Goal: Transaction & Acquisition: Purchase product/service

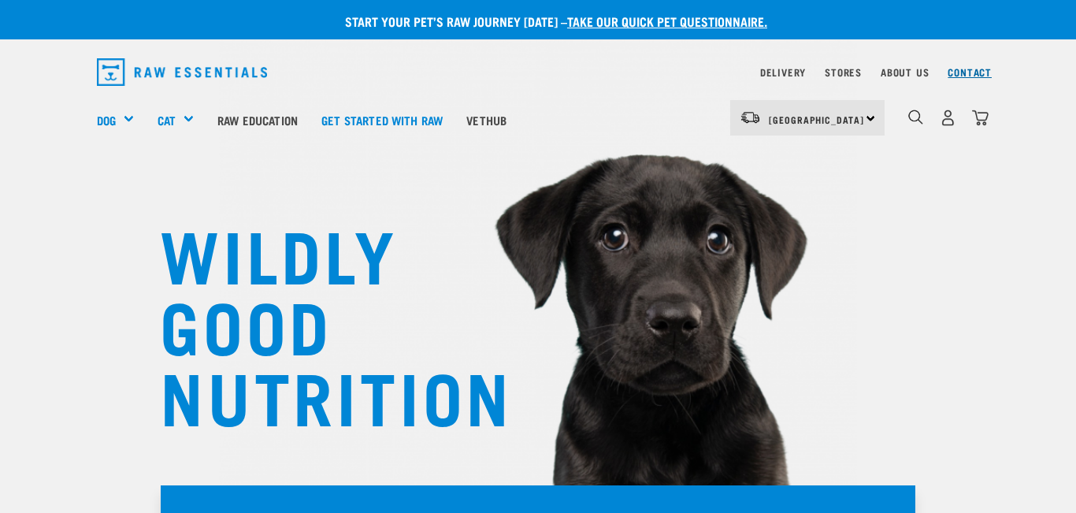
click at [967, 75] on link "Contact" at bounding box center [969, 72] width 44 height 6
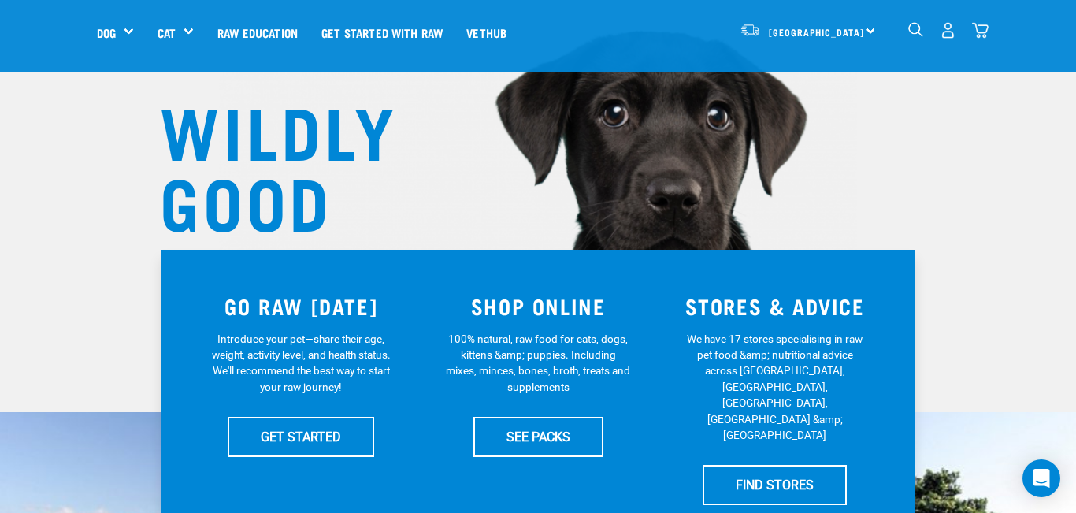
scroll to position [156, 0]
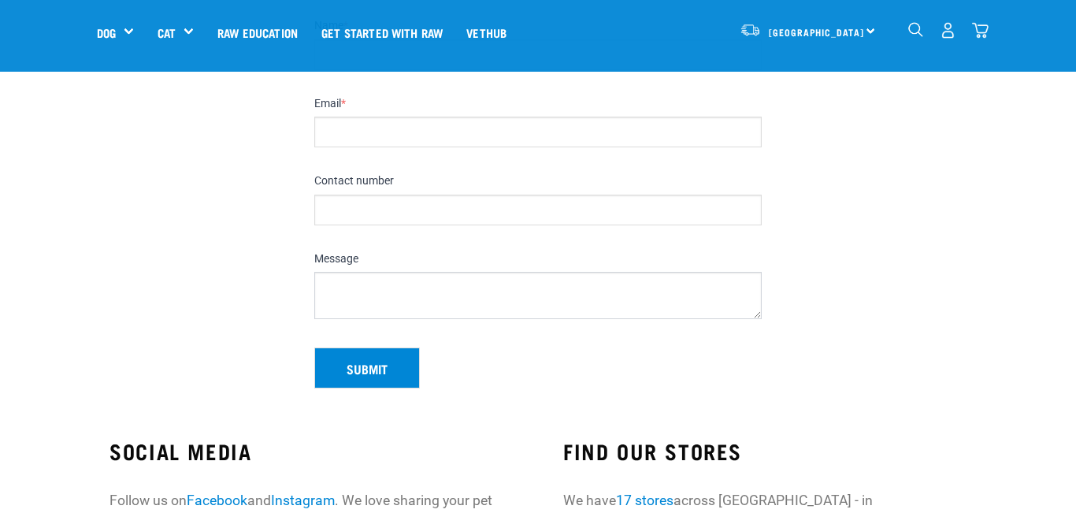
scroll to position [197, 0]
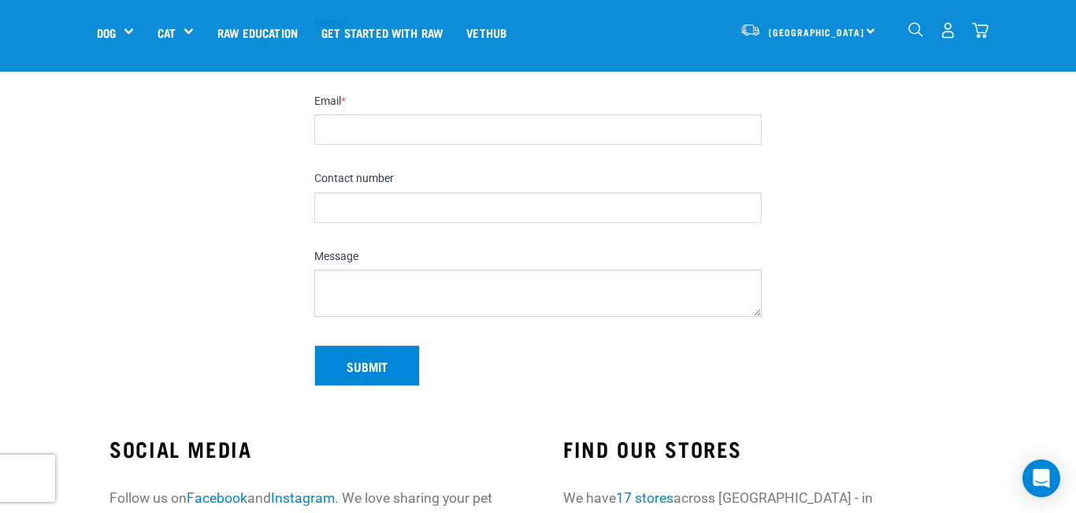
click at [431, 136] on input "Email *" at bounding box center [537, 129] width 447 height 31
type input "slobberchopsnz@gmail.com"
click at [432, 209] on input "Contact number" at bounding box center [537, 207] width 447 height 31
type input "0275400137"
click at [369, 286] on textarea "Message" at bounding box center [537, 292] width 447 height 47
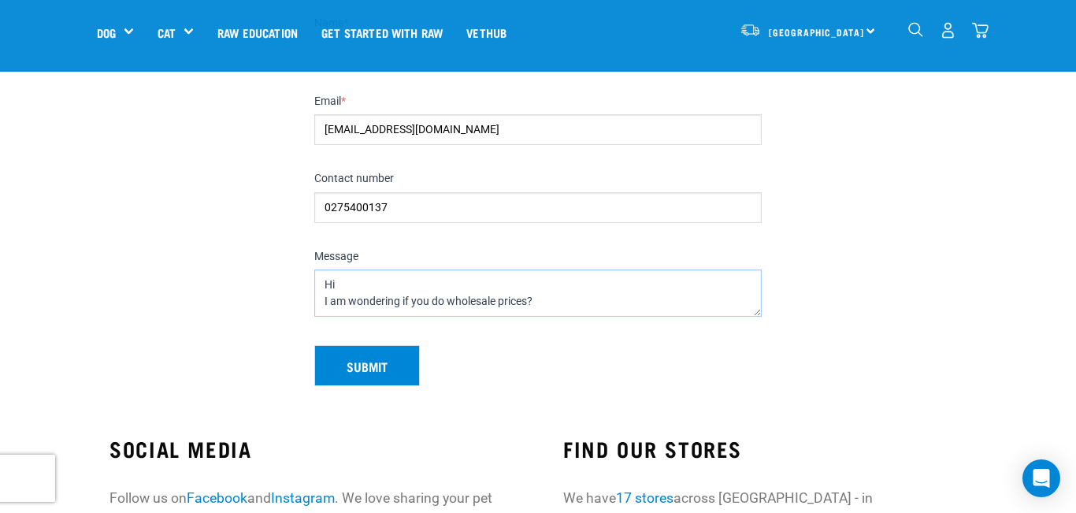
type textarea "Hi I am wondering if you do wholesale prices?"
click at [390, 372] on button "Submit" at bounding box center [367, 365] width 106 height 41
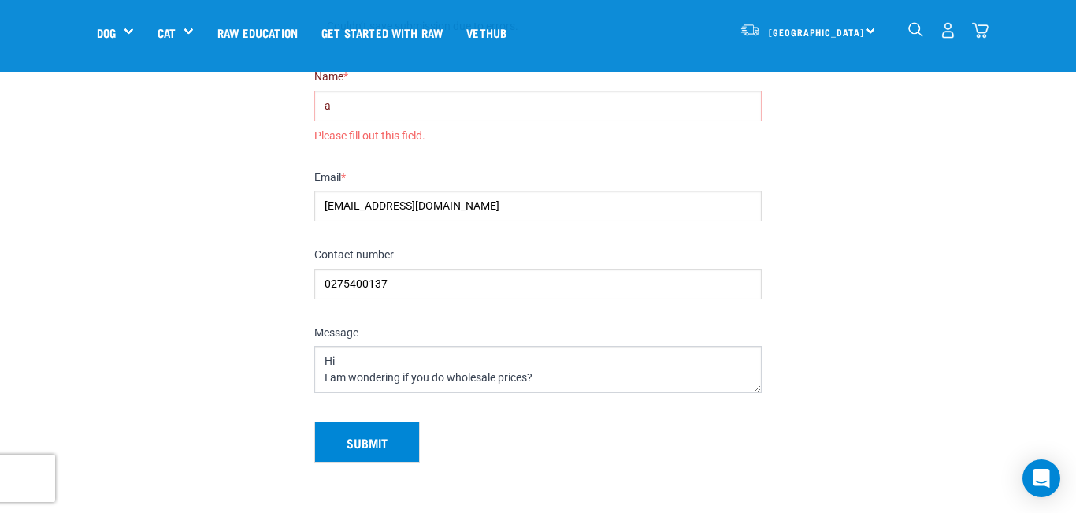
type input "Amanda"
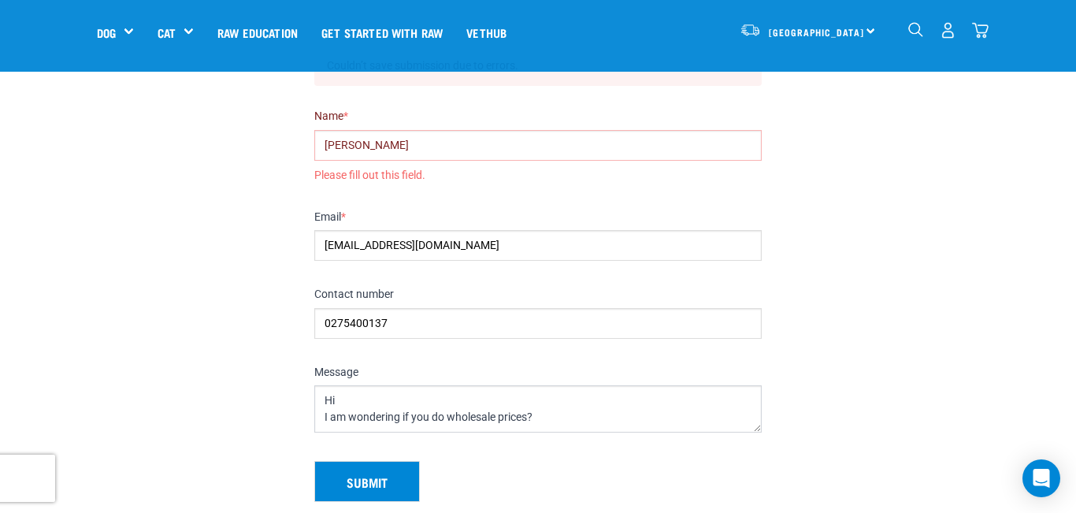
scroll to position [161, 0]
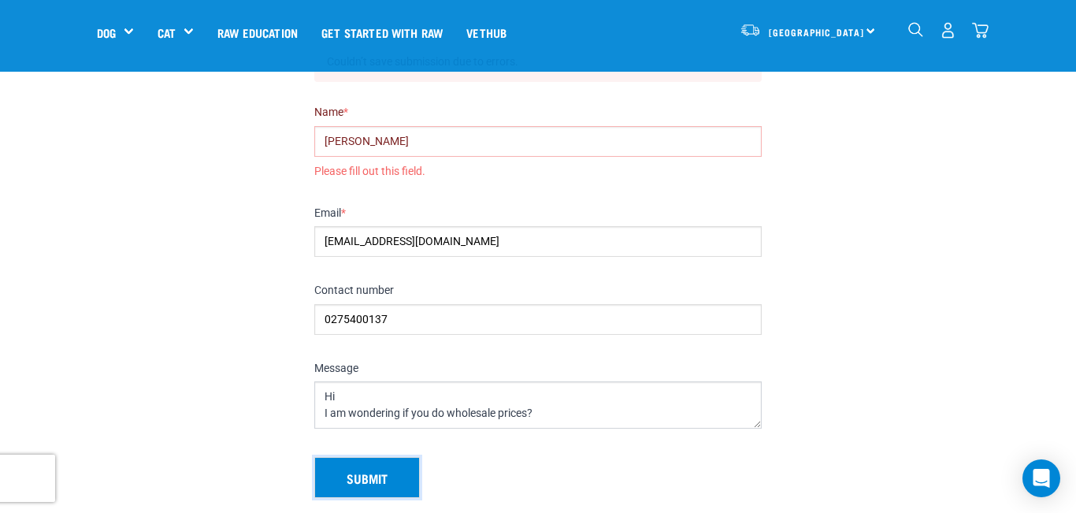
click at [362, 476] on button "Submit" at bounding box center [367, 477] width 106 height 41
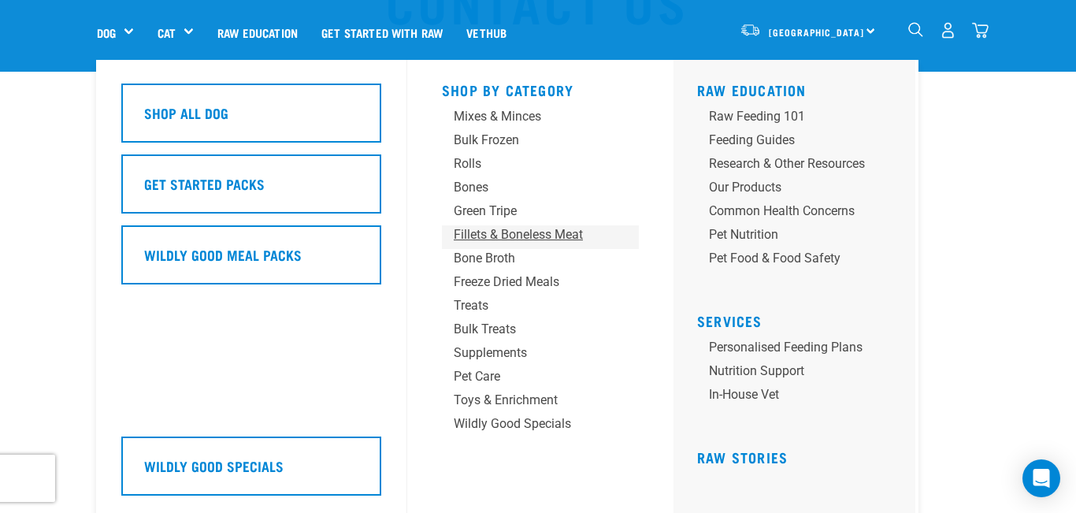
scroll to position [111, 0]
click at [493, 324] on div "Bulk Treats" at bounding box center [527, 329] width 147 height 19
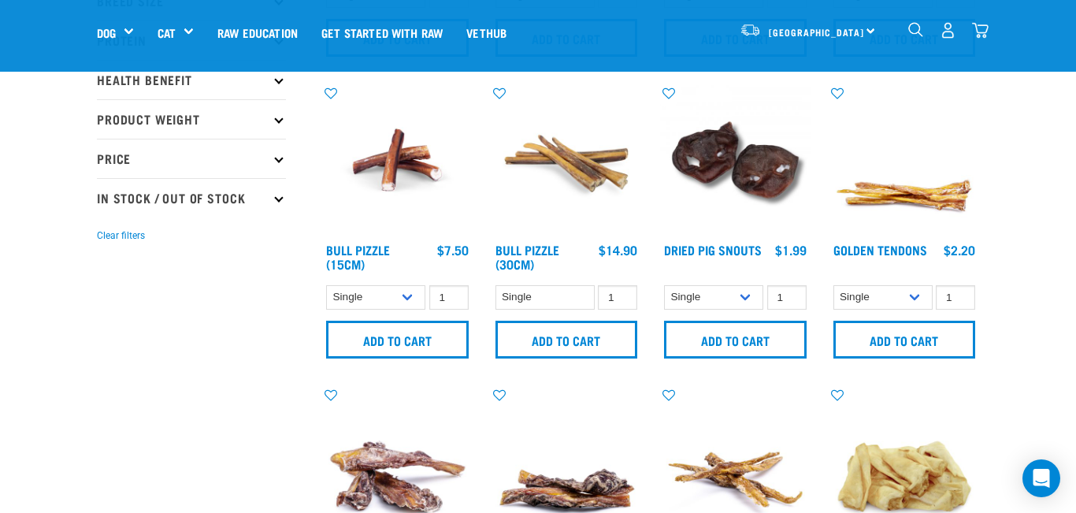
scroll to position [332, 0]
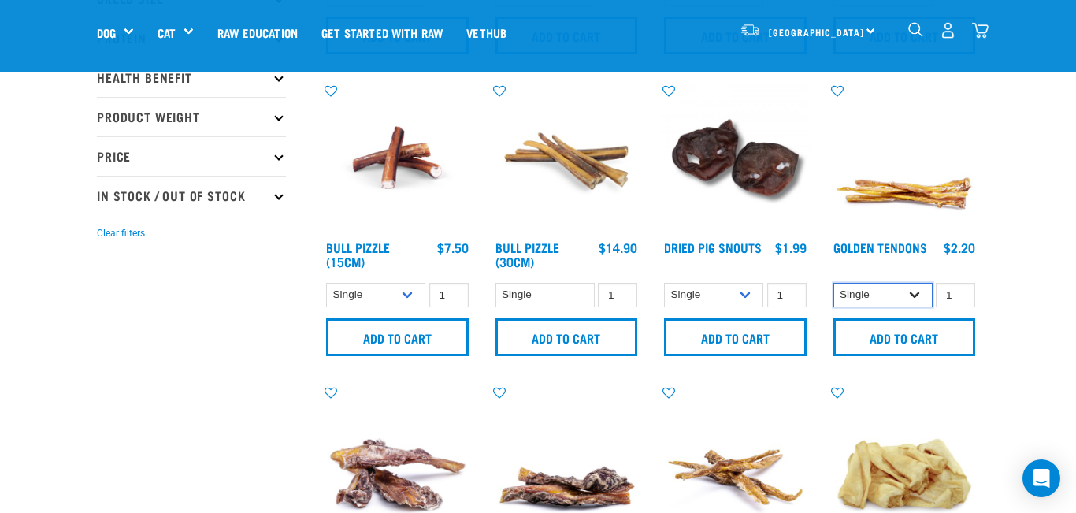
click at [916, 293] on select "Single 10 per pack" at bounding box center [882, 295] width 99 height 24
select select "682012"
click at [959, 291] on input "2" at bounding box center [955, 295] width 39 height 24
click at [959, 291] on input "3" at bounding box center [955, 295] width 39 height 24
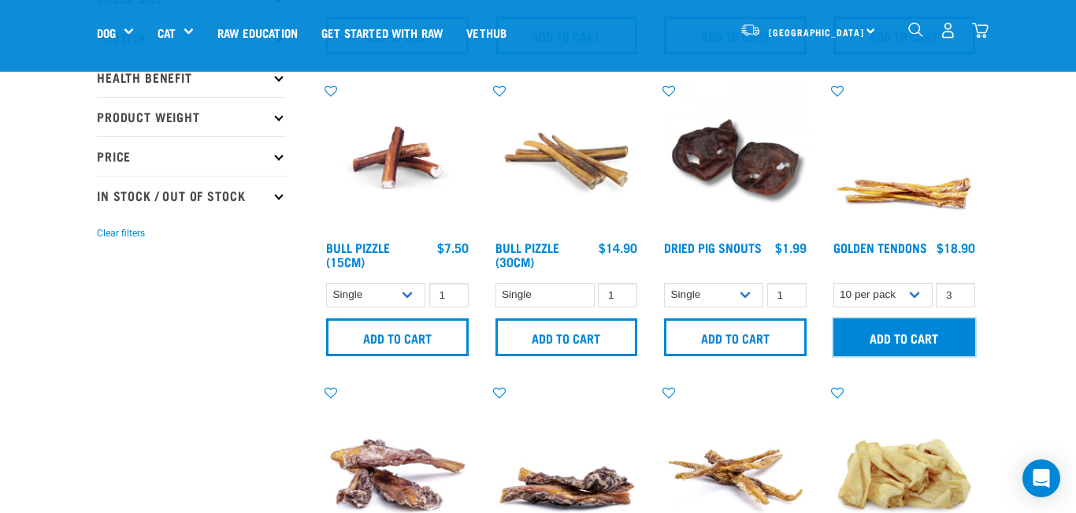
click at [935, 333] on input "Add to cart" at bounding box center [904, 337] width 143 height 38
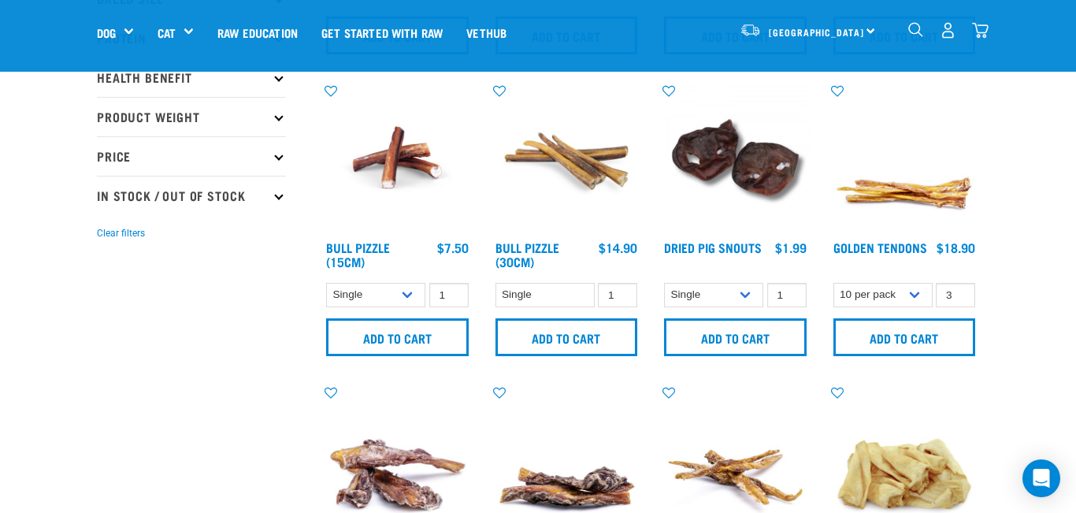
click at [66, 256] on button "delete" at bounding box center [58, 257] width 16 height 16
click at [959, 298] on input "2" at bounding box center [955, 295] width 39 height 24
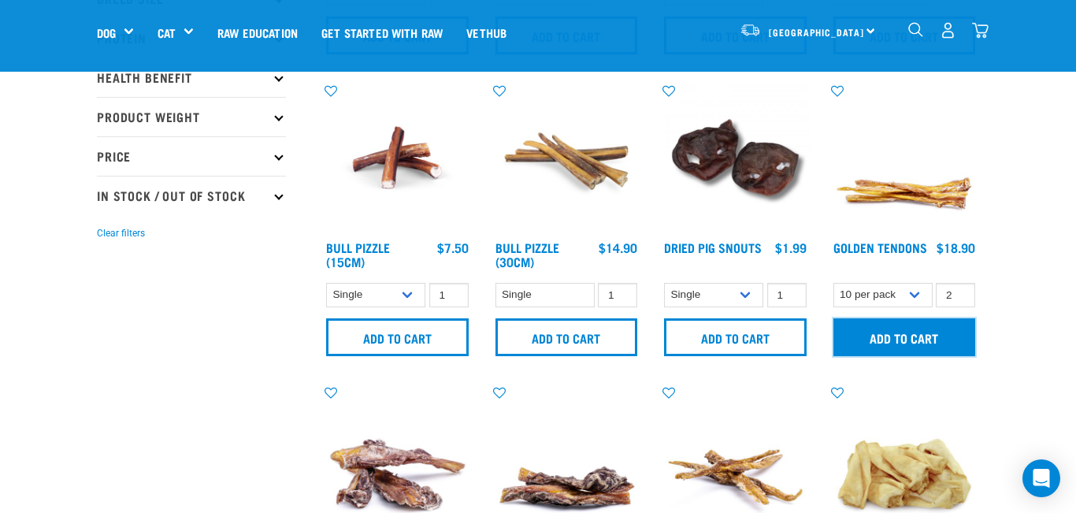
click at [946, 323] on input "Add to cart" at bounding box center [904, 337] width 143 height 38
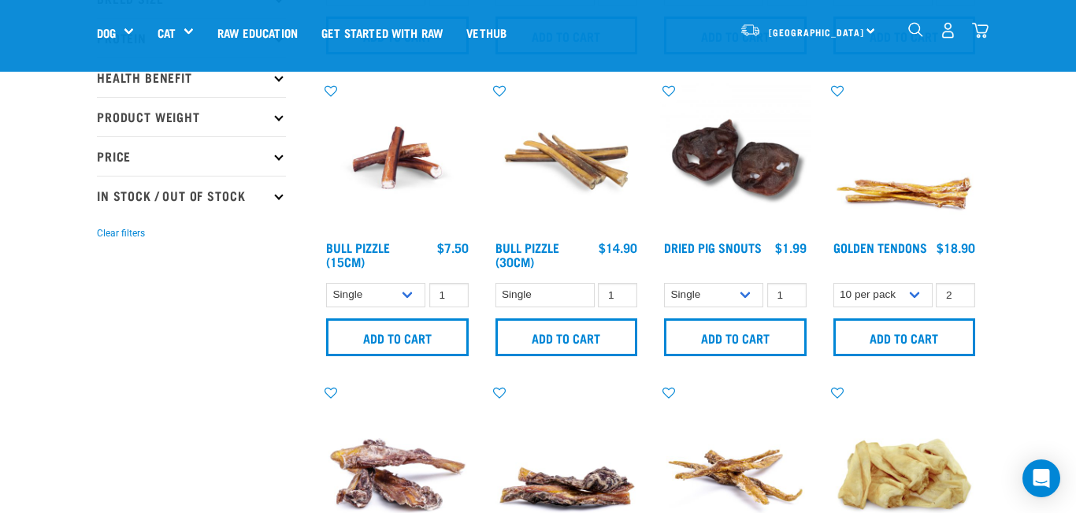
click at [66, 259] on button "delete" at bounding box center [58, 257] width 16 height 16
type input "1"
click at [960, 297] on input "1" at bounding box center [955, 295] width 39 height 24
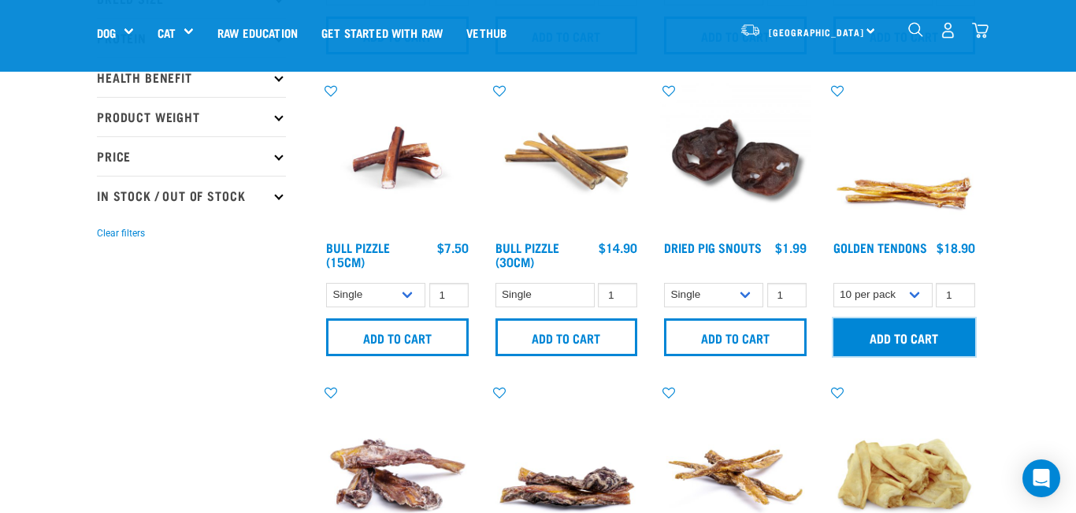
click at [936, 341] on input "Add to cart" at bounding box center [904, 337] width 143 height 38
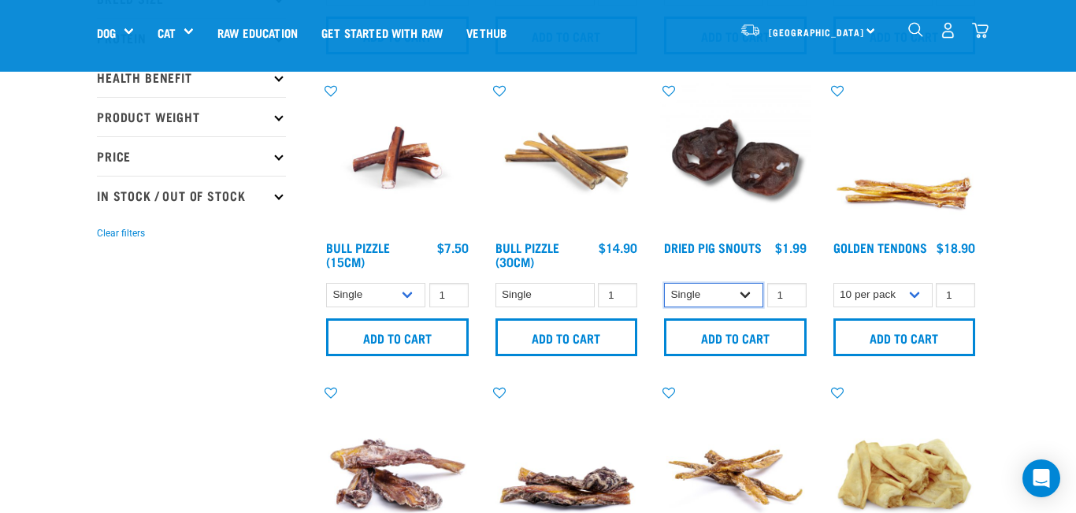
click at [750, 296] on select "Single 10 per pack 25 per pack" at bounding box center [713, 295] width 99 height 24
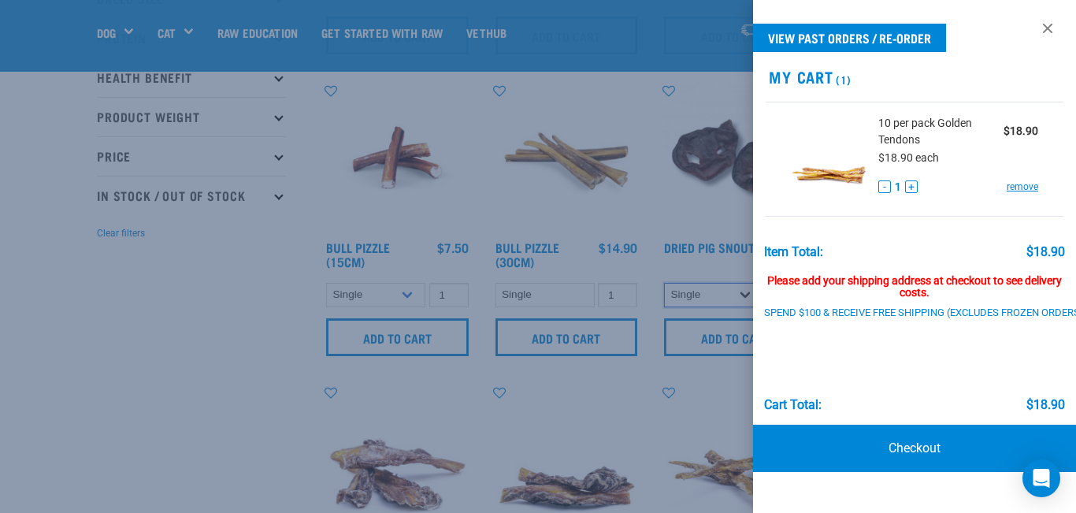
select select "443098"
click at [1048, 34] on link at bounding box center [1047, 28] width 25 height 25
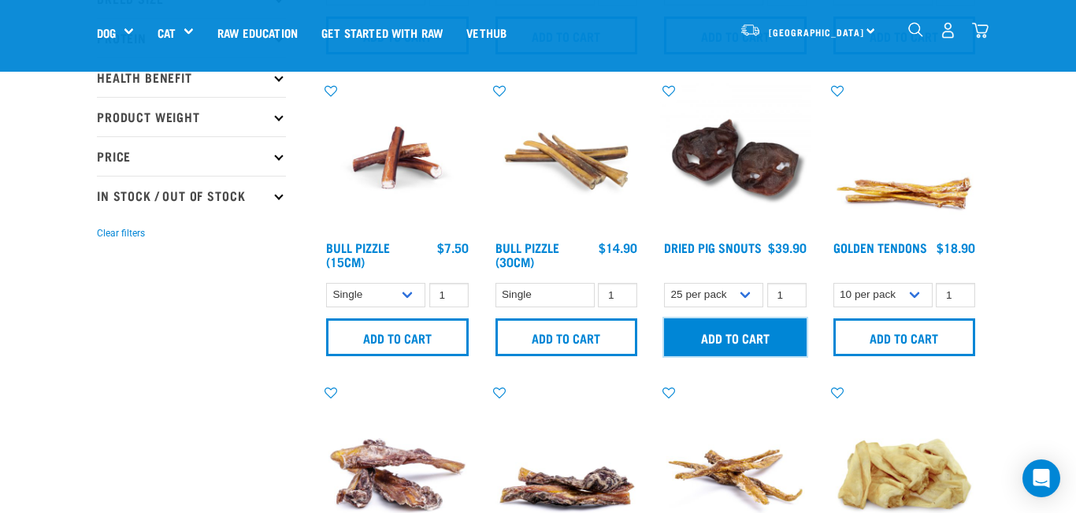
click at [787, 325] on input "Add to cart" at bounding box center [735, 337] width 143 height 38
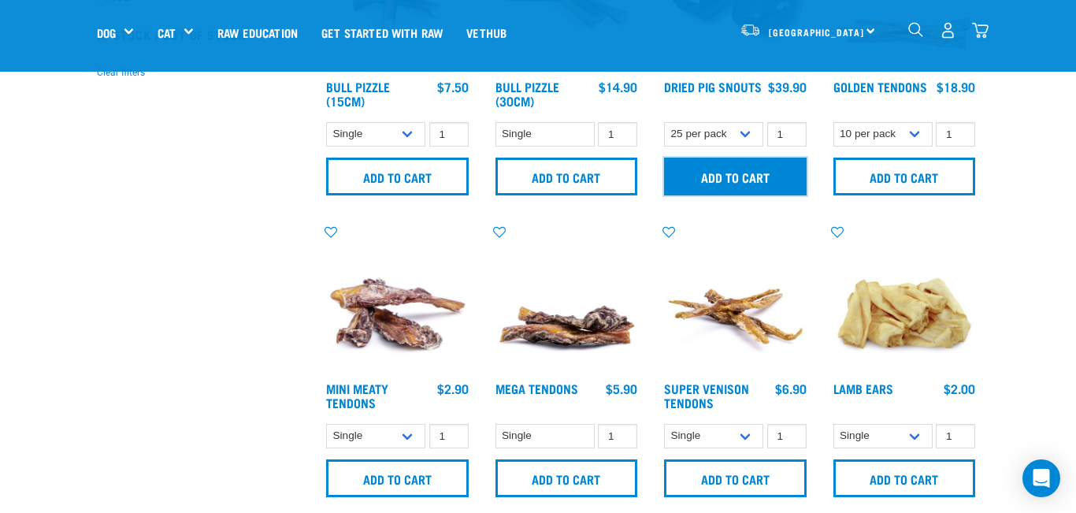
scroll to position [498, 0]
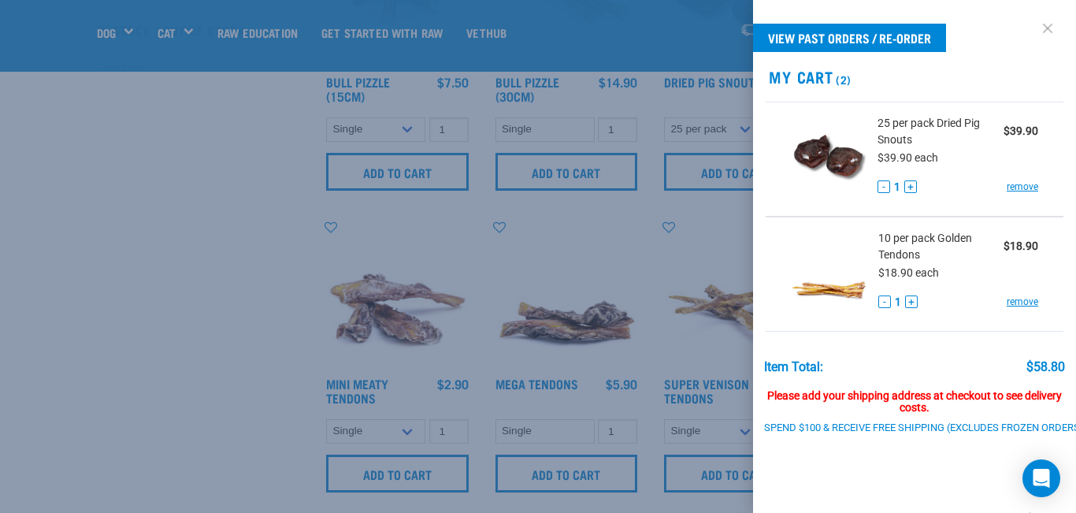
click at [1058, 27] on link at bounding box center [1047, 28] width 25 height 25
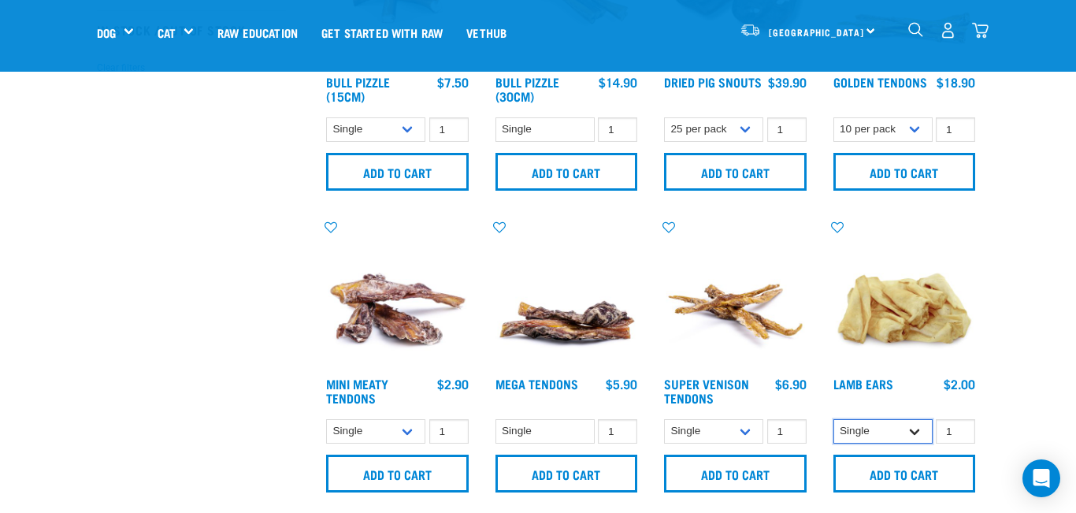
click at [916, 431] on select "Single 10 per pack" at bounding box center [882, 431] width 99 height 24
select select "800"
type input "2"
click at [961, 428] on input "2" at bounding box center [955, 431] width 39 height 24
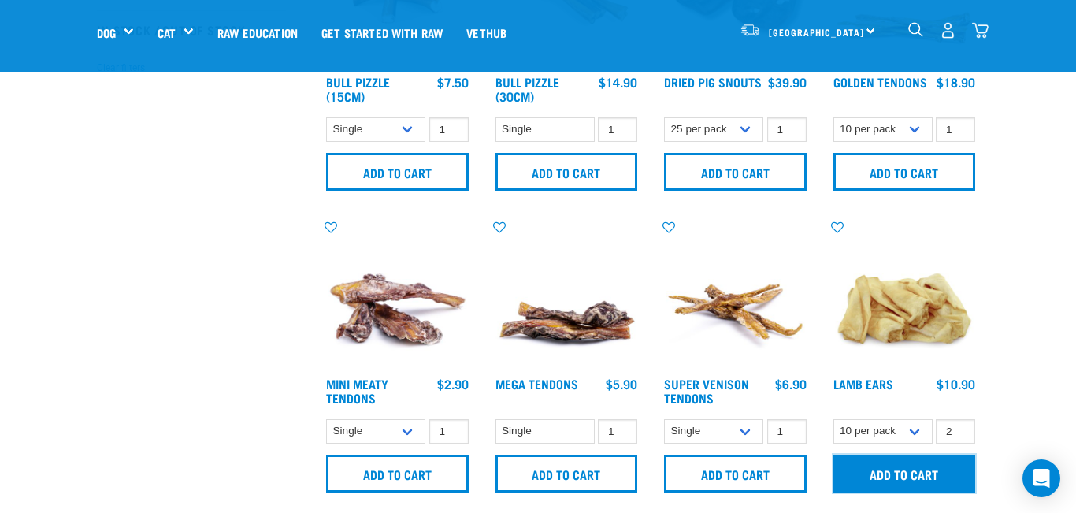
click at [946, 467] on input "Add to cart" at bounding box center [904, 473] width 143 height 38
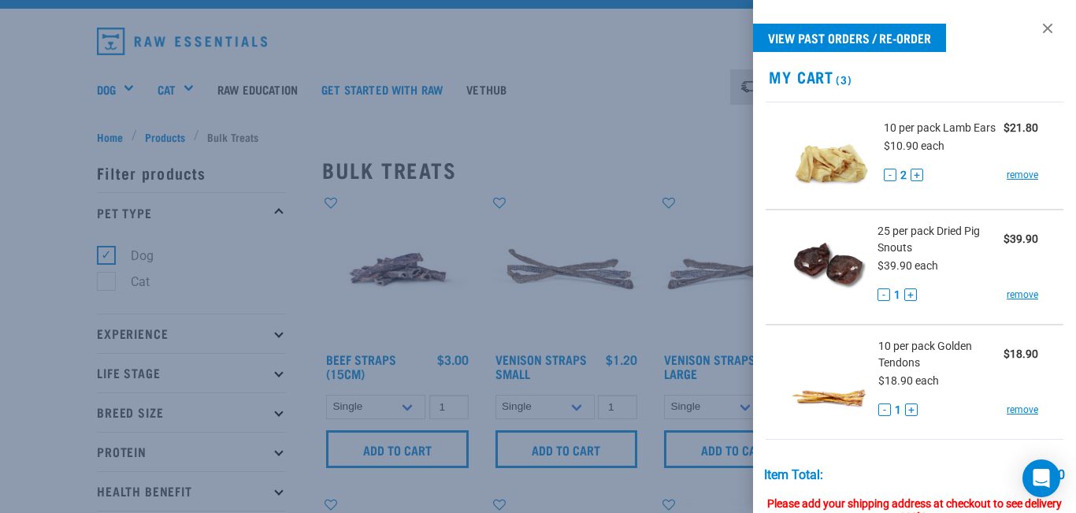
scroll to position [31, 0]
click at [1054, 28] on link at bounding box center [1047, 28] width 25 height 25
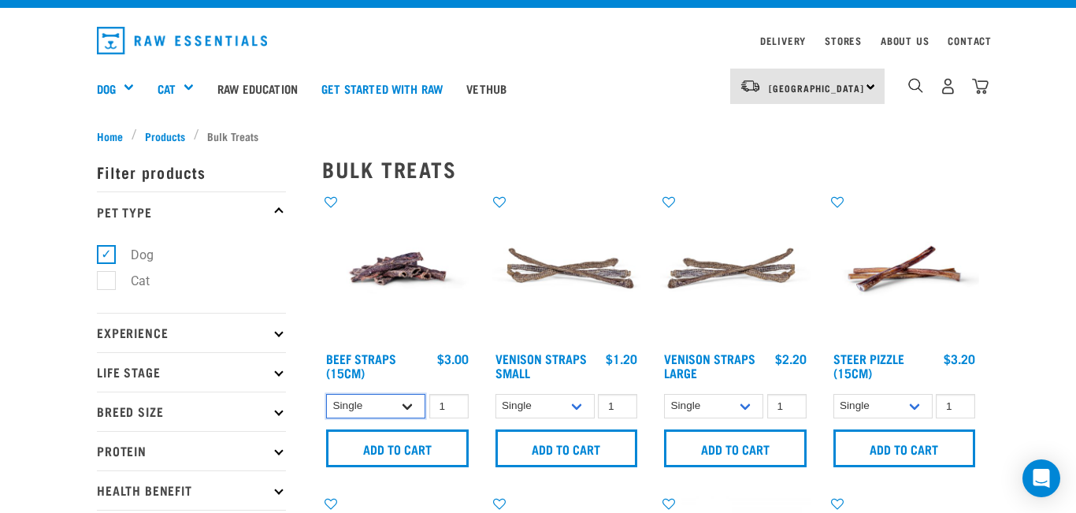
click at [417, 405] on select "Single 6 per pack 25 per pack" at bounding box center [375, 406] width 99 height 24
click at [409, 412] on select "Single 6 per pack 25 per pack" at bounding box center [375, 406] width 99 height 24
click at [413, 402] on select "Single 6 per pack 25 per pack" at bounding box center [375, 406] width 99 height 24
select select "15447"
click at [456, 402] on input "2" at bounding box center [448, 406] width 39 height 24
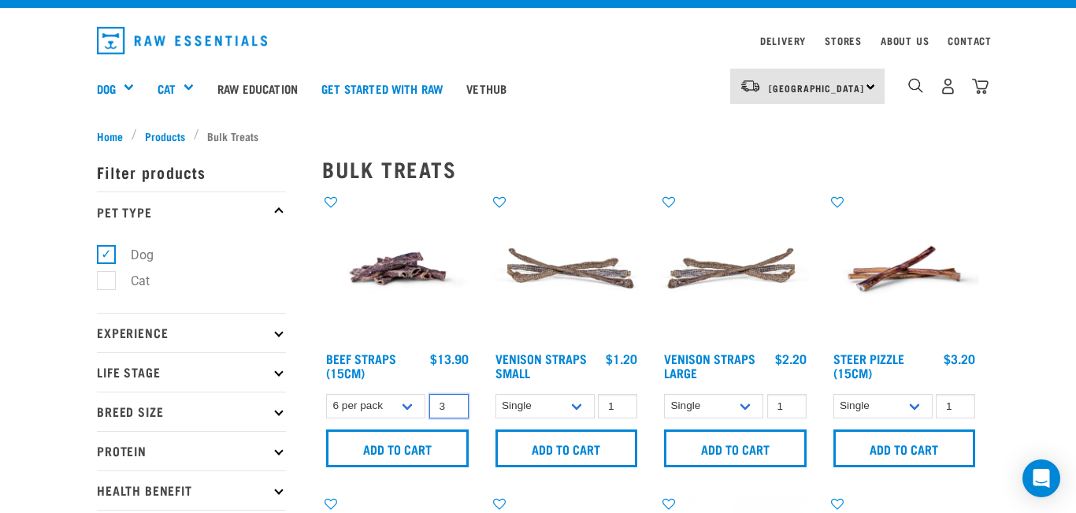
type input "3"
click at [456, 402] on input "3" at bounding box center [448, 406] width 39 height 24
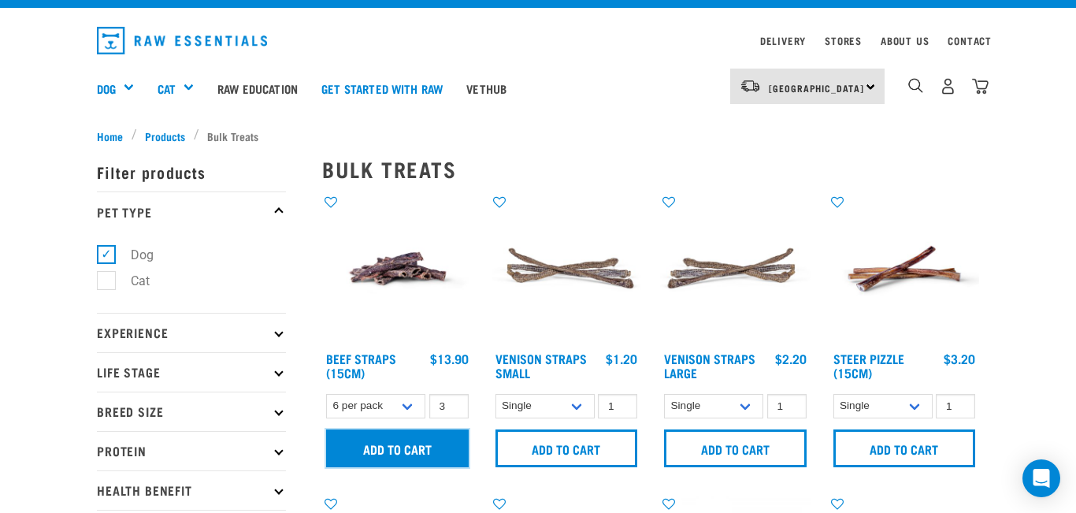
click at [430, 450] on input "Add to cart" at bounding box center [397, 448] width 143 height 38
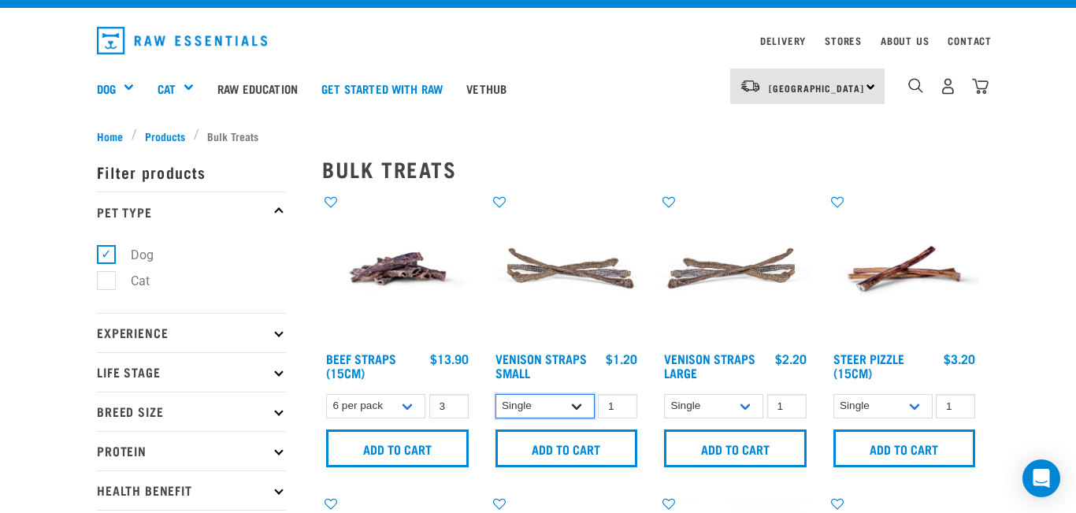
click at [576, 406] on select "Single 10 per pack 25 per pack" at bounding box center [544, 406] width 99 height 24
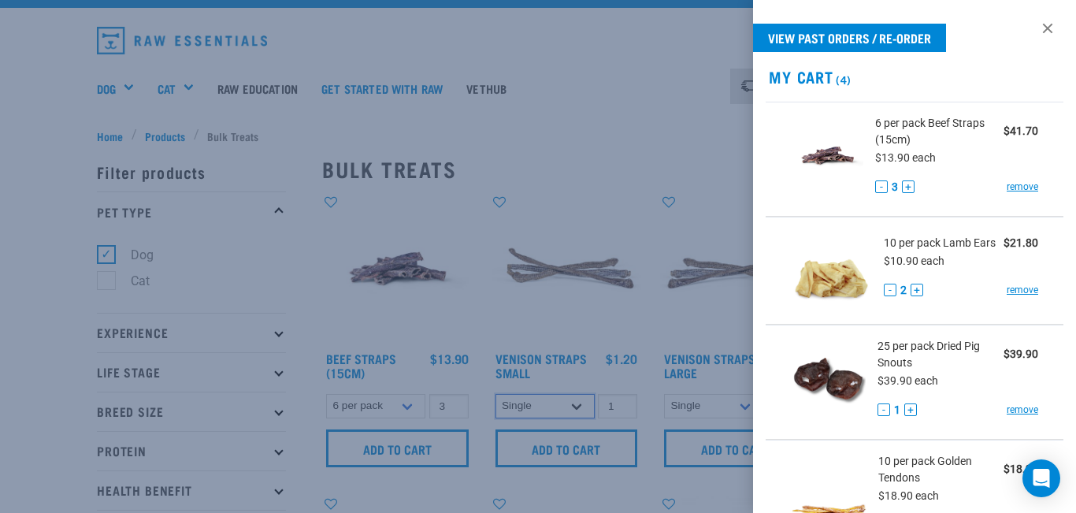
select select "337205"
click at [599, 454] on div at bounding box center [538, 256] width 1076 height 513
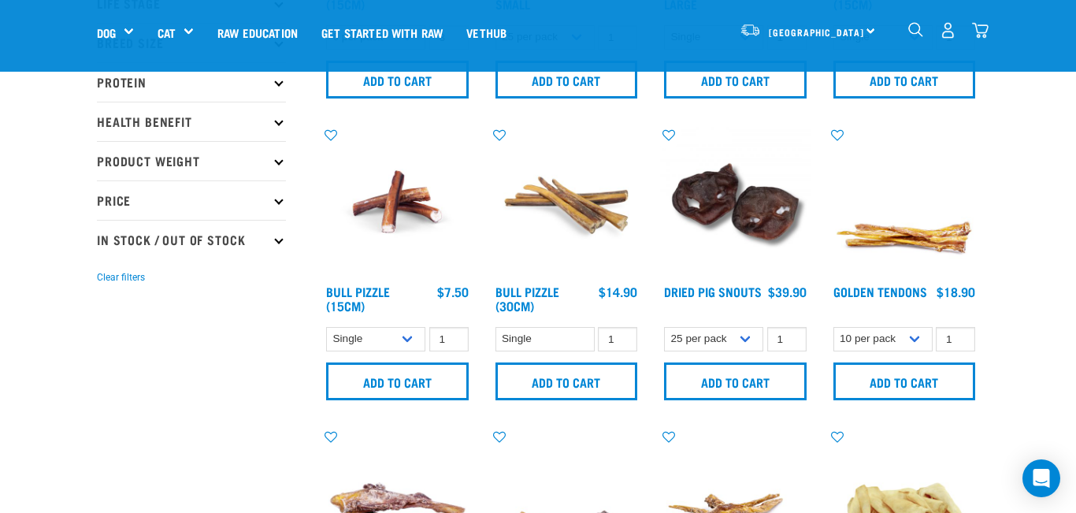
scroll to position [282, 0]
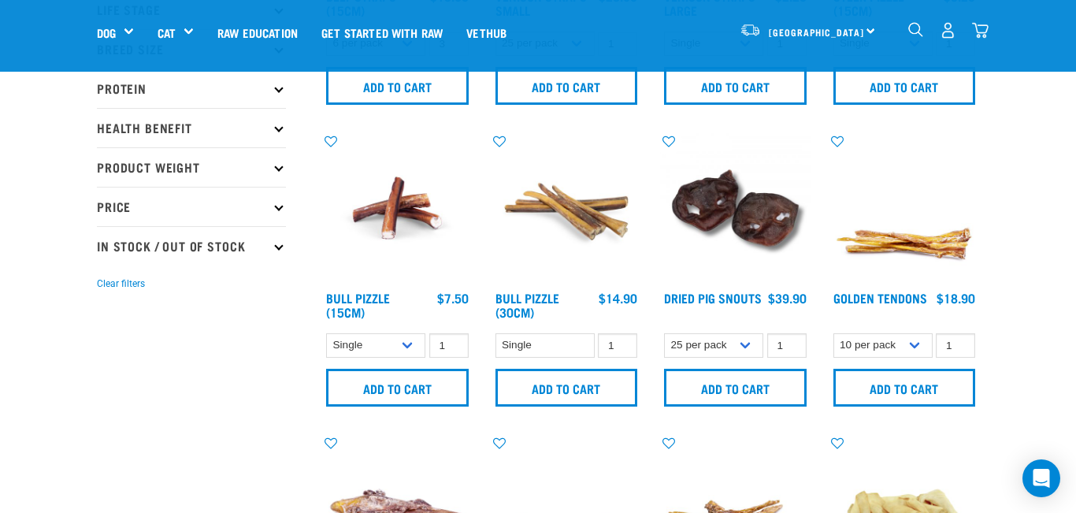
click at [985, 28] on img "dropdown navigation" at bounding box center [980, 30] width 17 height 17
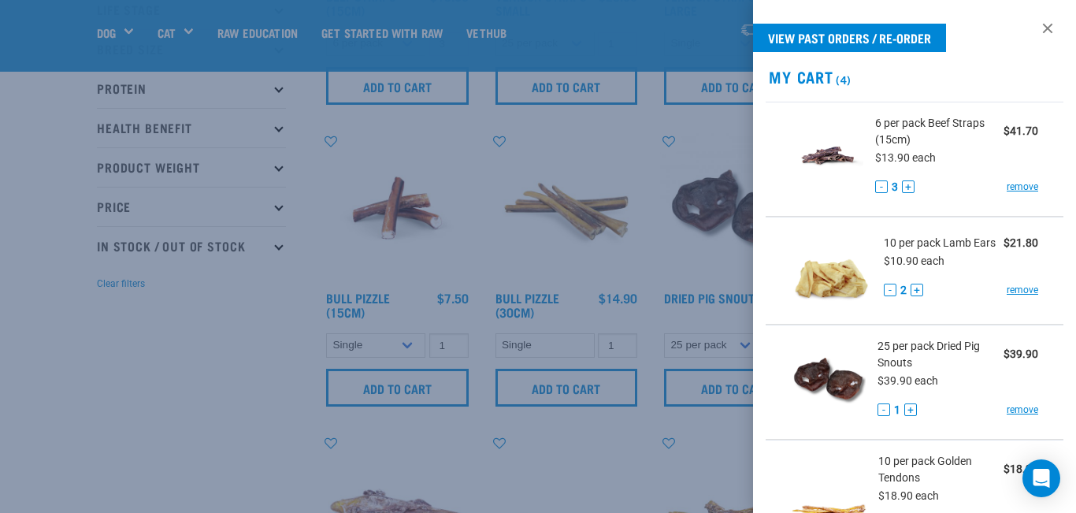
click at [265, 310] on div at bounding box center [538, 256] width 1076 height 513
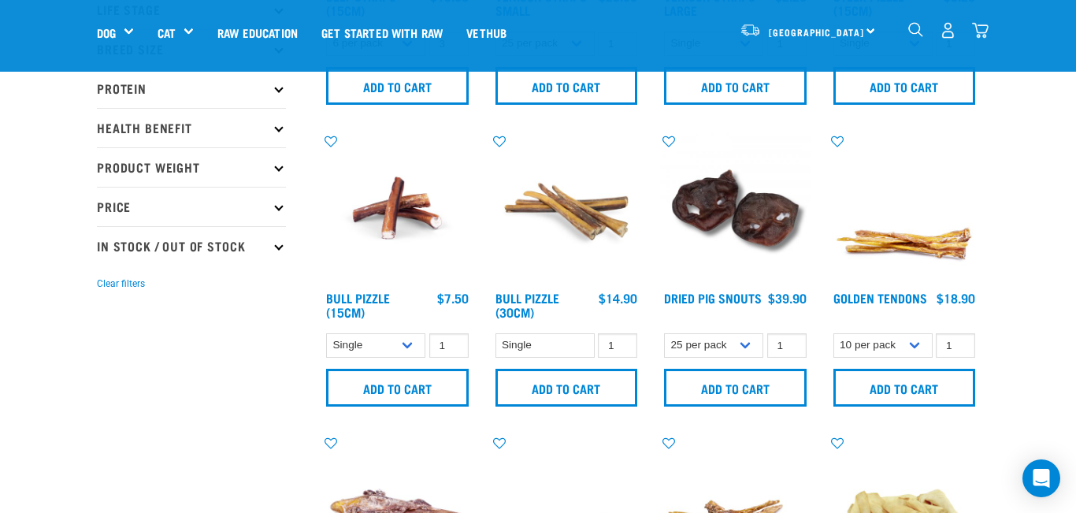
click at [282, 128] on icon at bounding box center [278, 127] width 9 height 9
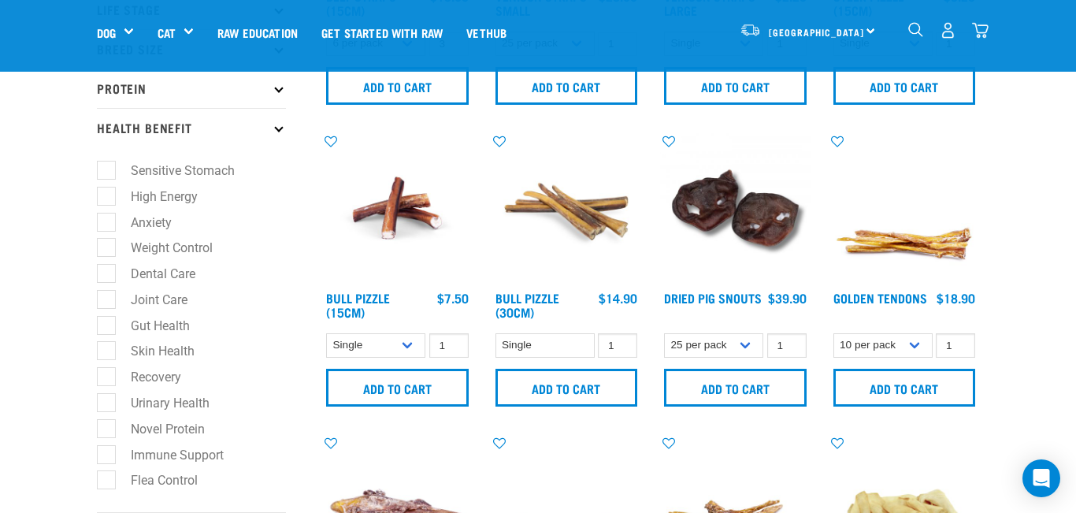
click at [282, 128] on icon at bounding box center [278, 127] width 9 height 9
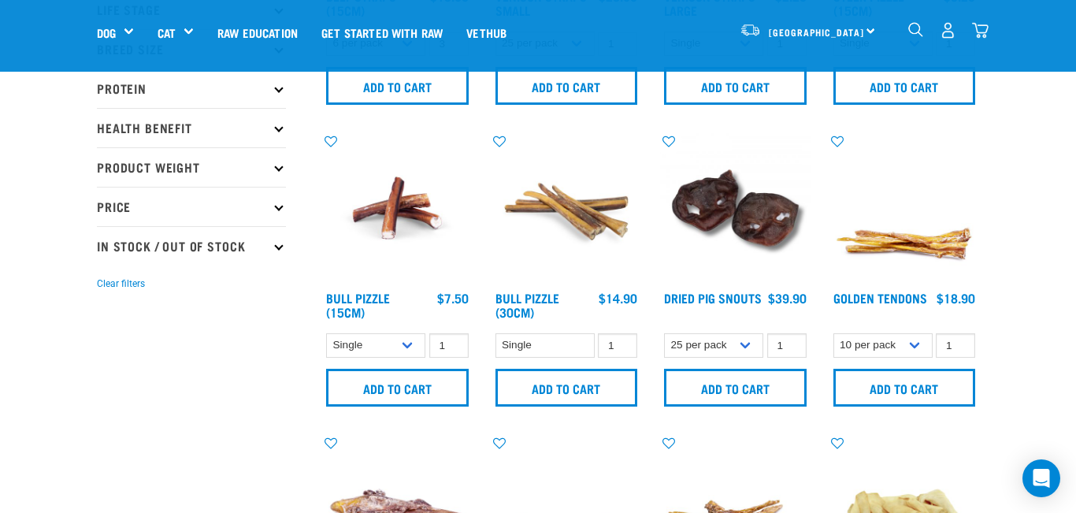
click at [984, 30] on img "dropdown navigation" at bounding box center [980, 30] width 17 height 17
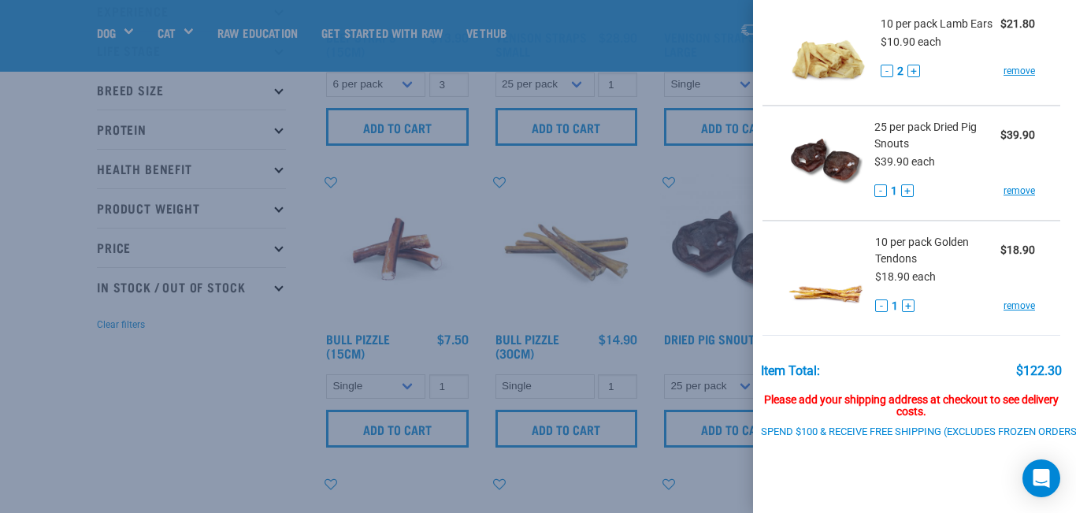
scroll to position [316, 3]
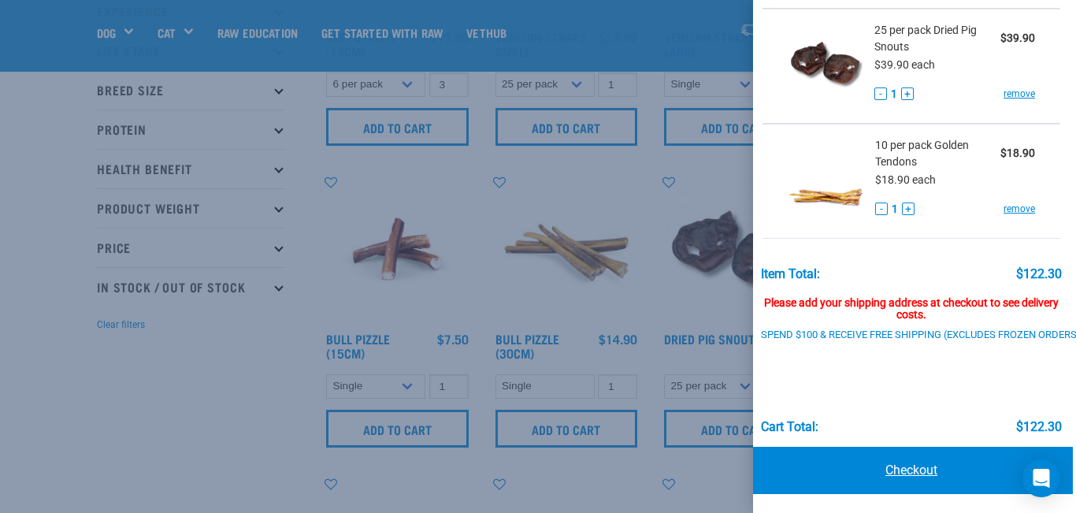
click at [921, 468] on link "Checkout" at bounding box center [911, 470] width 323 height 47
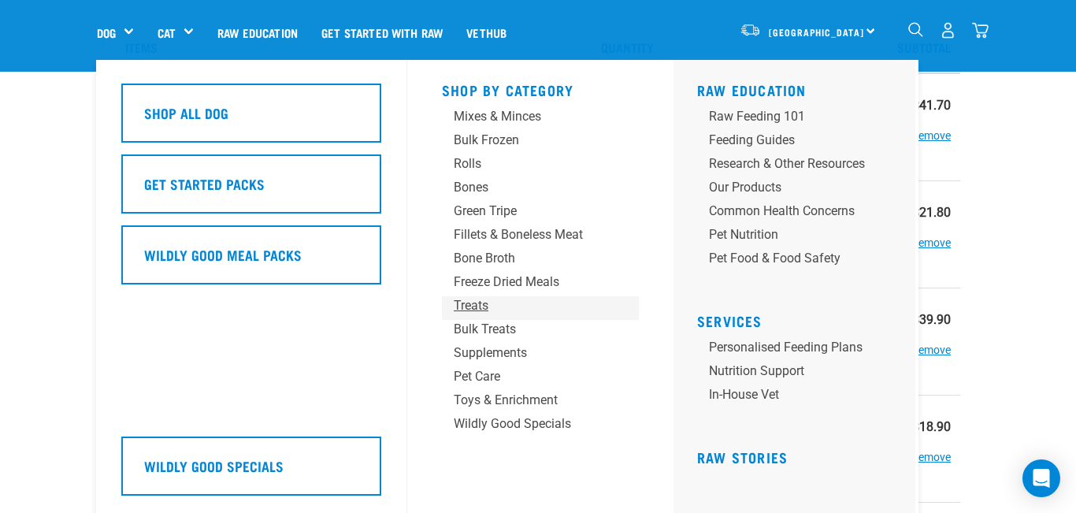
scroll to position [69, 0]
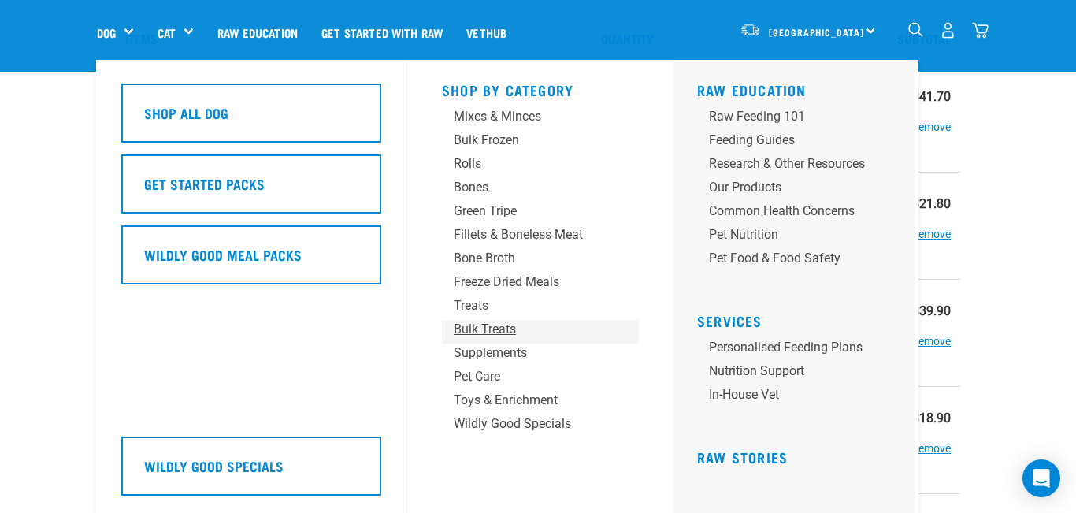
click at [484, 326] on div "Bulk Treats" at bounding box center [527, 329] width 147 height 19
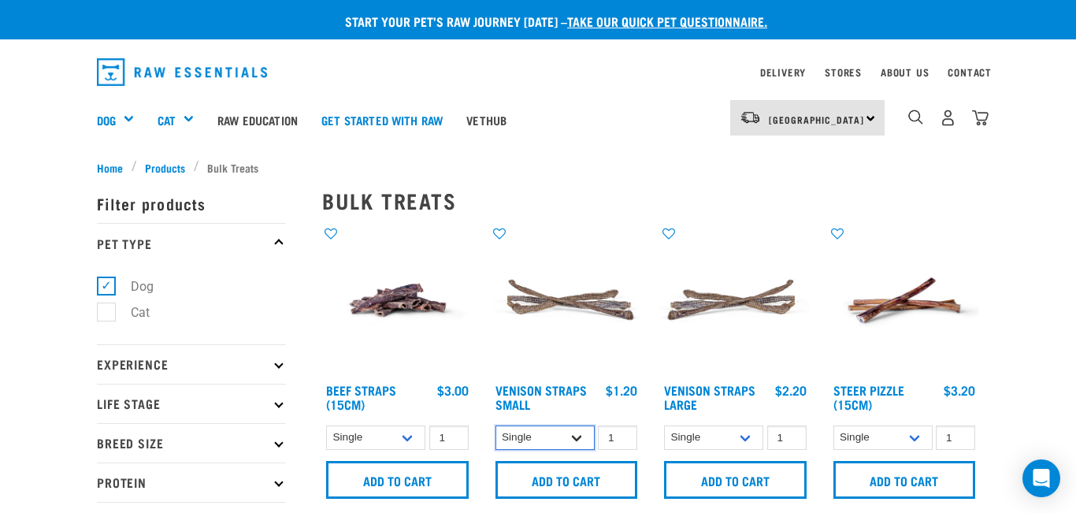
click at [580, 437] on select "Single 10 per pack 25 per pack" at bounding box center [544, 437] width 99 height 24
click at [579, 433] on select "Single 10 per pack 25 per pack" at bounding box center [544, 437] width 99 height 24
click at [575, 438] on select "Single 10 per pack 25 per pack" at bounding box center [544, 437] width 99 height 24
select select "699401"
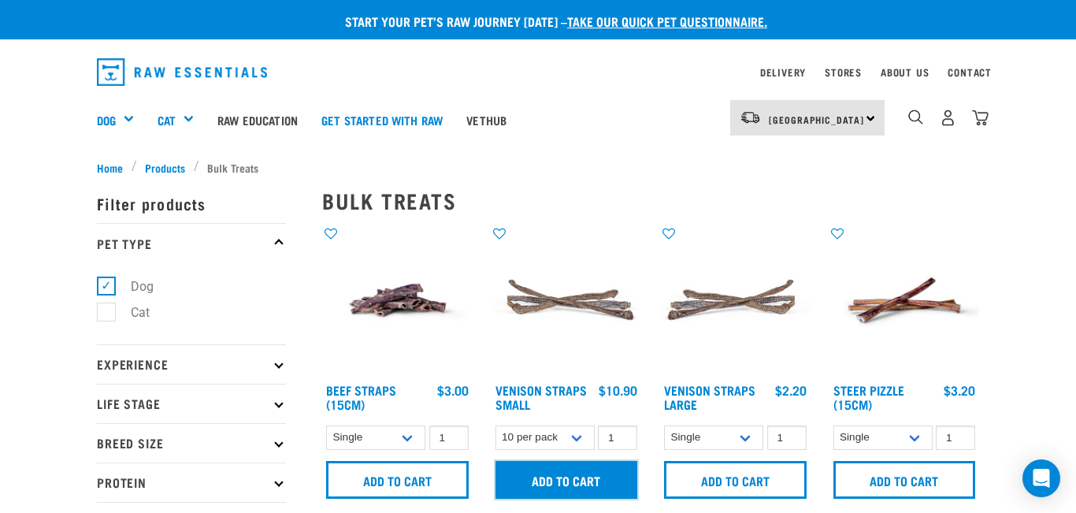
click at [577, 482] on input "Add to cart" at bounding box center [566, 480] width 143 height 38
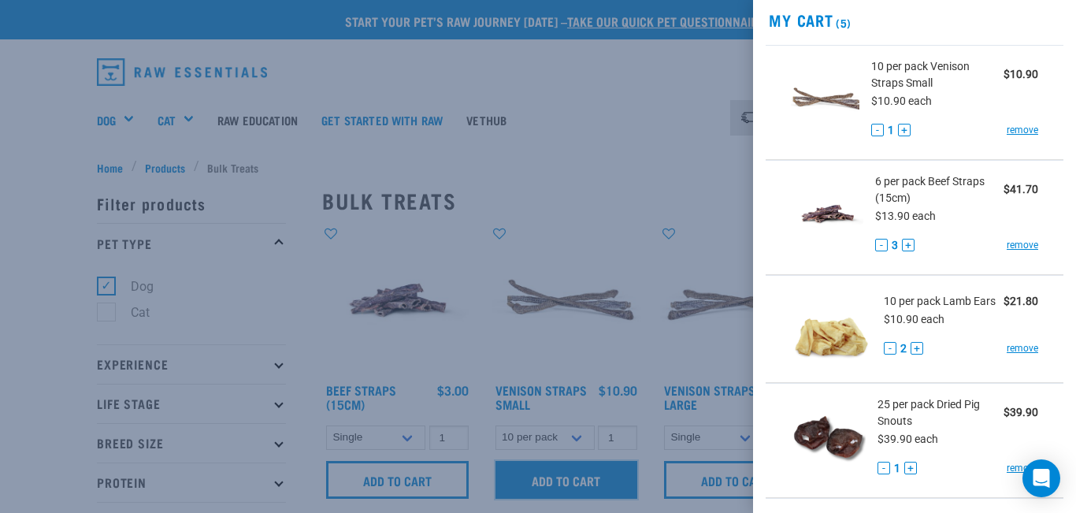
scroll to position [431, 0]
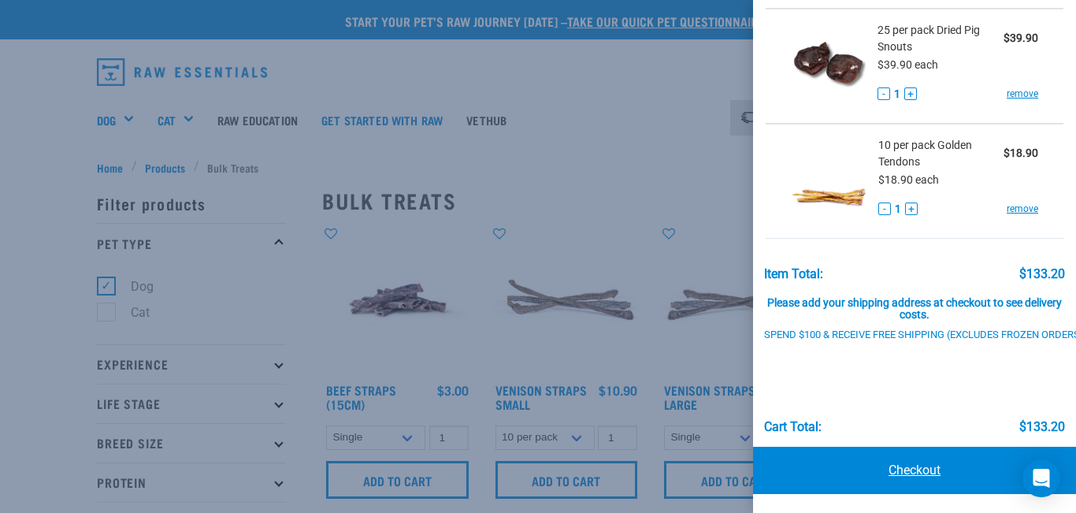
click at [904, 467] on link "Checkout" at bounding box center [914, 470] width 323 height 47
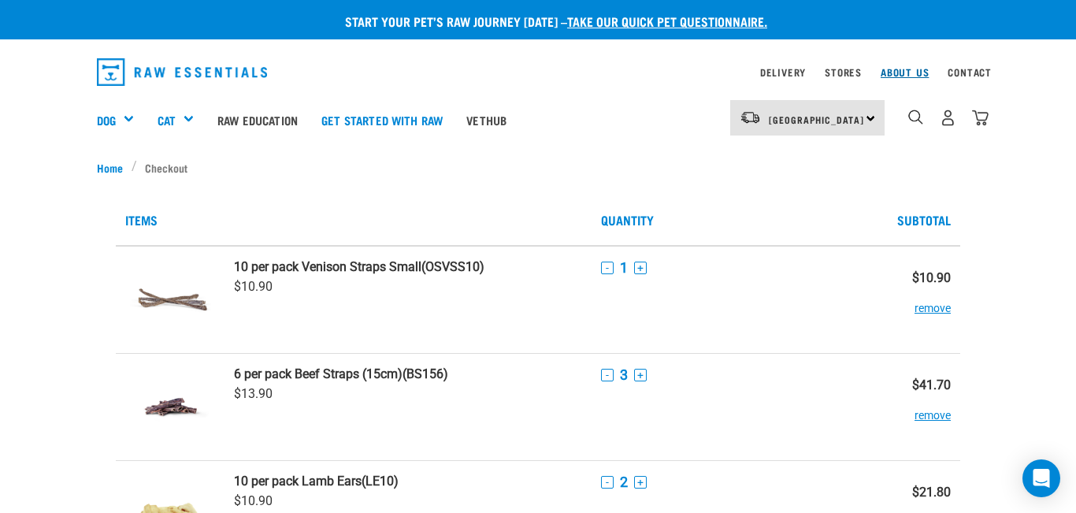
click at [888, 75] on link "About Us" at bounding box center [904, 72] width 48 height 6
